Goal: Connect with others: Connect with others

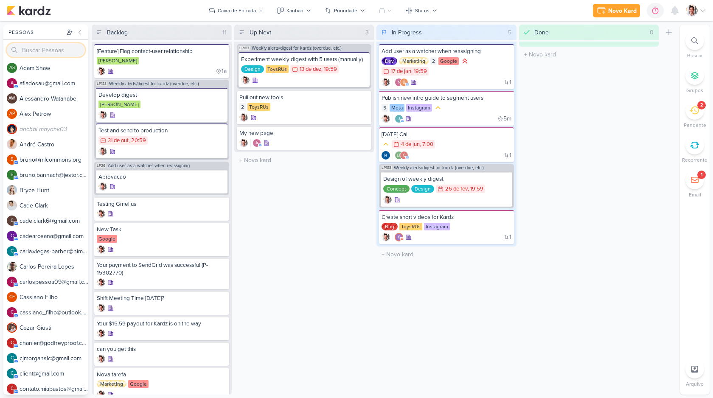
click at [44, 52] on input "search" at bounding box center [46, 50] width 78 height 14
paste input "[EMAIL_ADDRESS][DOMAIN_NAME]"
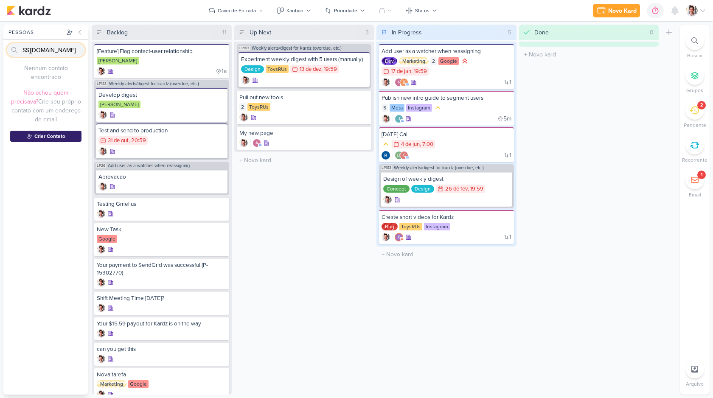
type input "[EMAIL_ADDRESS][DOMAIN_NAME]"
click at [42, 134] on button "Criar Contato" at bounding box center [45, 136] width 71 height 11
type input "[EMAIL_ADDRESS][DOMAIN_NAME]"
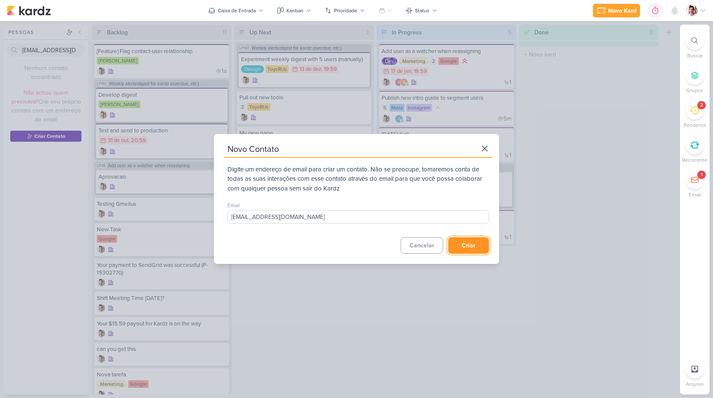
click at [459, 240] on button "Criar" at bounding box center [468, 245] width 41 height 17
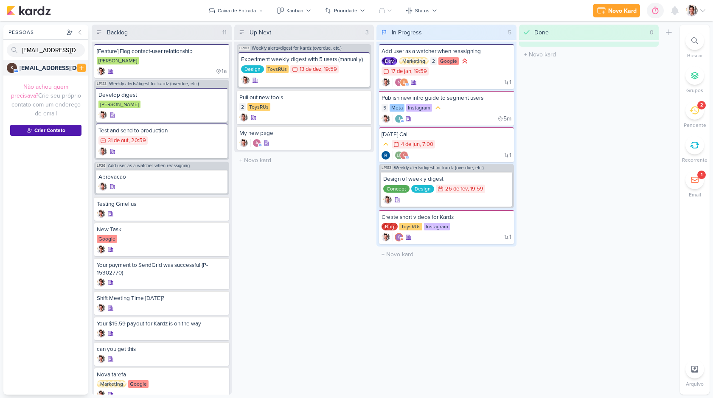
click at [48, 68] on strong "[EMAIL_ADDRESS][DOMAIN_NAME]" at bounding box center [69, 67] width 99 height 7
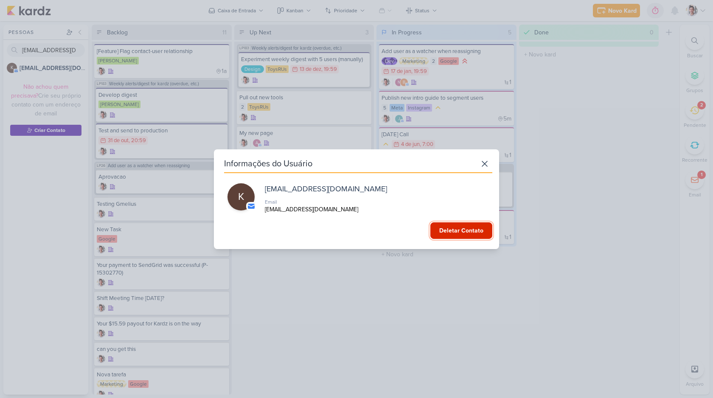
click at [460, 234] on button "Deletar Contato" at bounding box center [461, 230] width 62 height 17
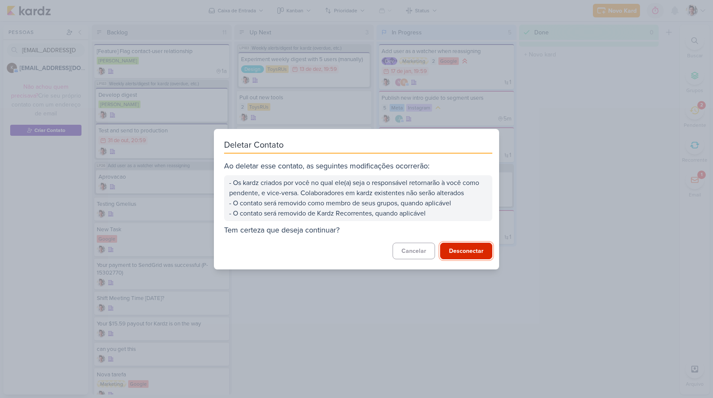
click at [459, 253] on button "Desconectar" at bounding box center [466, 251] width 52 height 17
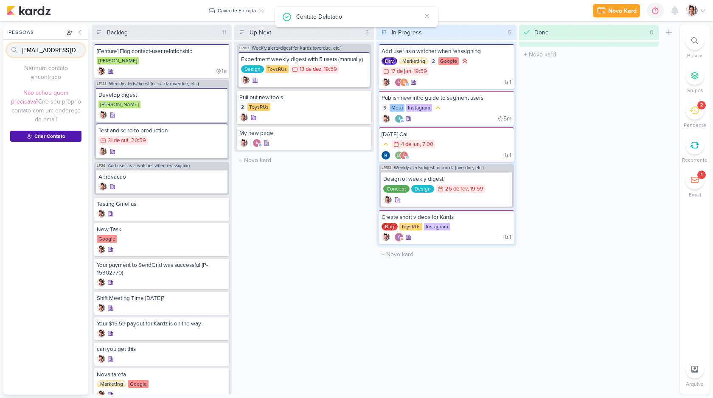
click at [79, 48] on input "[EMAIL_ADDRESS][DOMAIN_NAME]" at bounding box center [46, 50] width 78 height 14
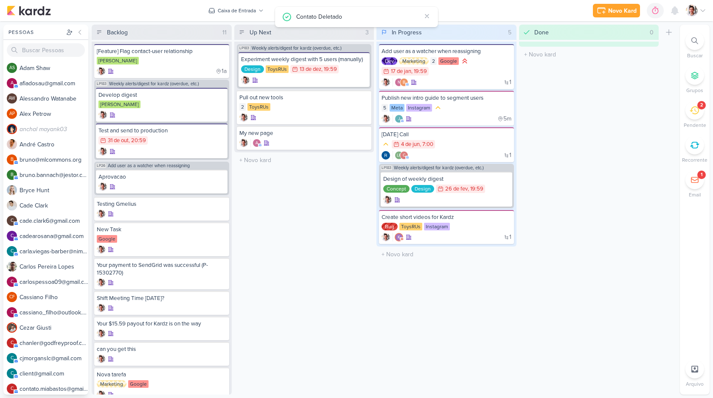
click at [108, 18] on div "Novo Kard Ctrl + k 0h0m Sessão desligada... Hoje 0h0m Semana 0h0m Mês 0h0m" at bounding box center [356, 10] width 699 height 21
